Goal: Find specific page/section: Find specific page/section

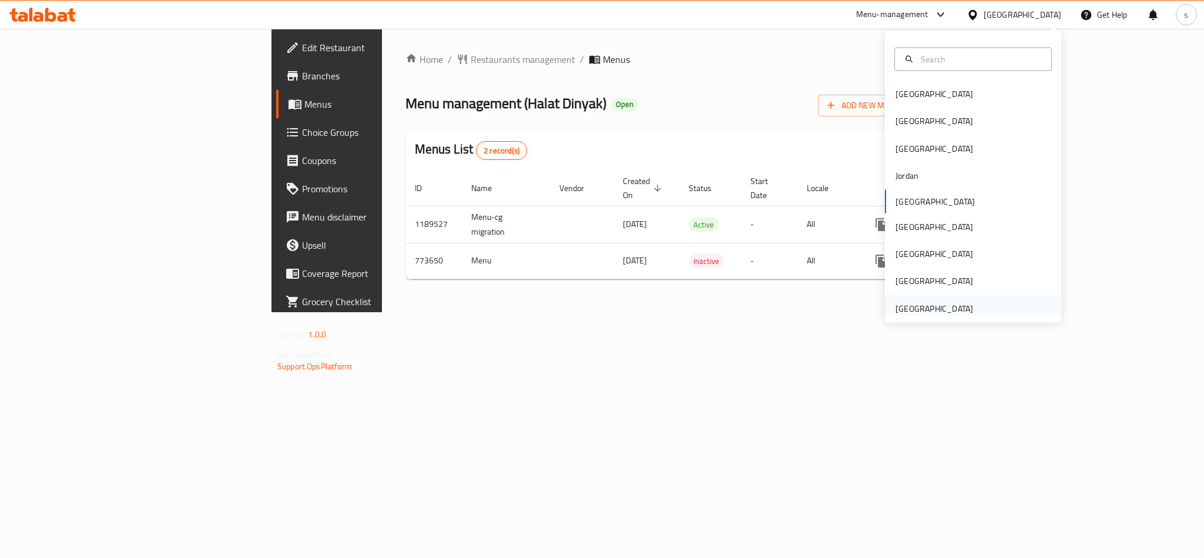
click at [954, 316] on div "[GEOGRAPHIC_DATA]" at bounding box center [934, 307] width 96 height 27
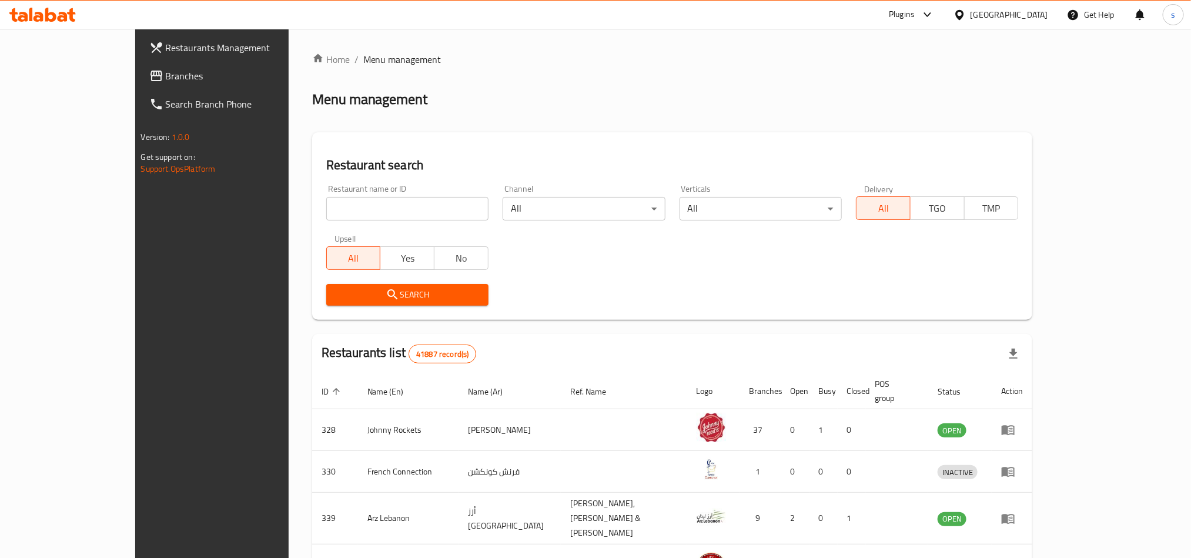
click at [166, 78] on span "Branches" at bounding box center [245, 76] width 159 height 14
